Goal: Complete application form

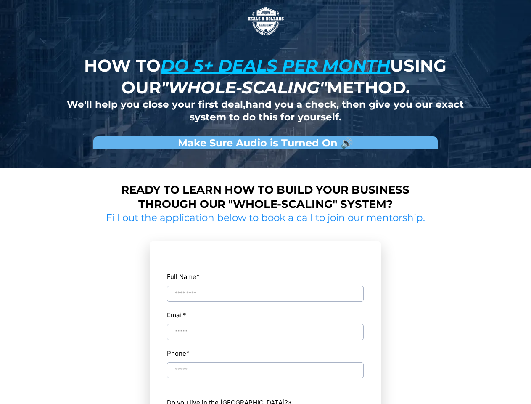
click at [266, 21] on img at bounding box center [266, 21] width 42 height 42
click at [265, 286] on input "Full Name *" at bounding box center [265, 294] width 197 height 16
click at [265, 324] on input "Email *" at bounding box center [265, 332] width 197 height 16
click at [265, 363] on input "Phone *" at bounding box center [265, 370] width 197 height 16
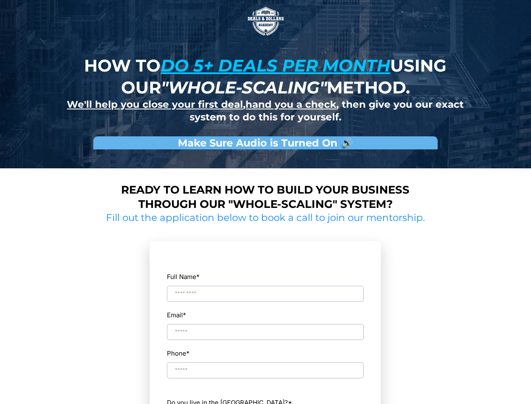
click at [265, 398] on label "Do you live in the [GEOGRAPHIC_DATA]? *" at bounding box center [265, 402] width 197 height 11
